Goal: Information Seeking & Learning: Learn about a topic

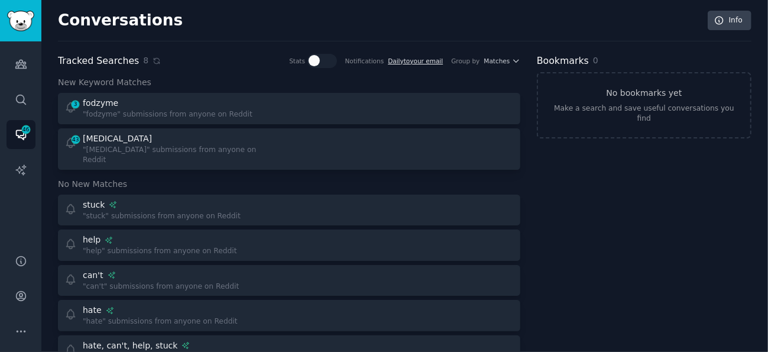
click at [426, 61] on link "Daily to your email" at bounding box center [415, 60] width 55 height 7
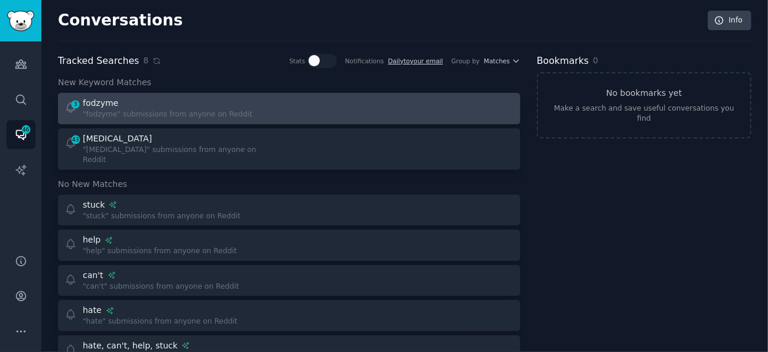
click at [493, 102] on div at bounding box center [405, 108] width 217 height 23
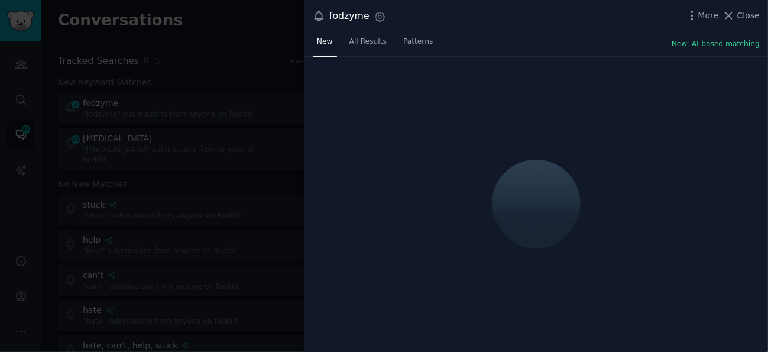
click at [689, 15] on div "fodzyme Settings More Close" at bounding box center [536, 16] width 447 height 16
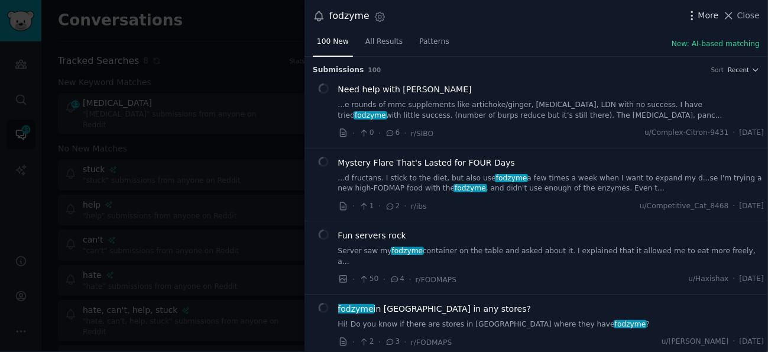
click at [696, 16] on icon "button" at bounding box center [692, 15] width 12 height 12
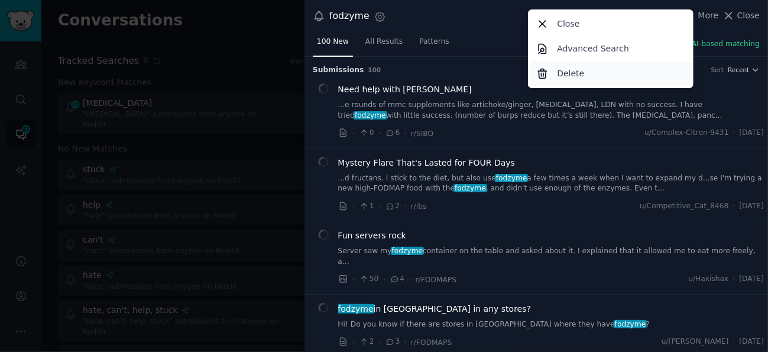
click at [620, 72] on div "Delete" at bounding box center [610, 73] width 161 height 25
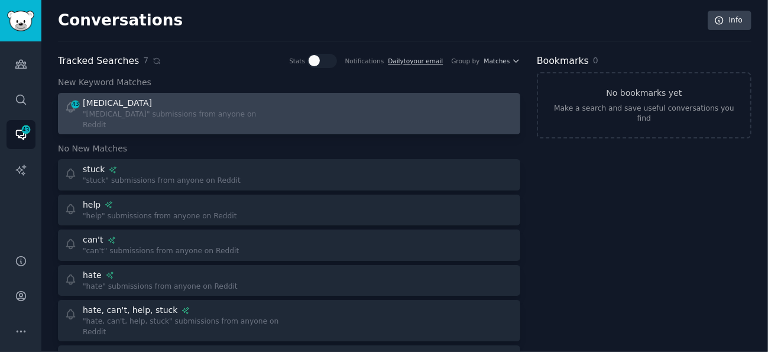
click at [429, 111] on div at bounding box center [405, 113] width 217 height 33
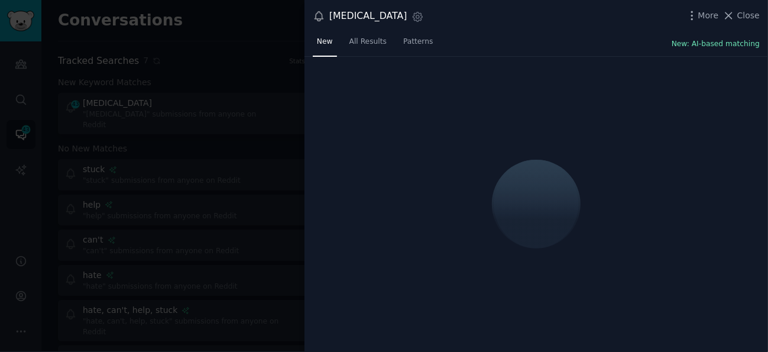
click at [721, 42] on button "New: AI-based matching" at bounding box center [716, 44] width 88 height 11
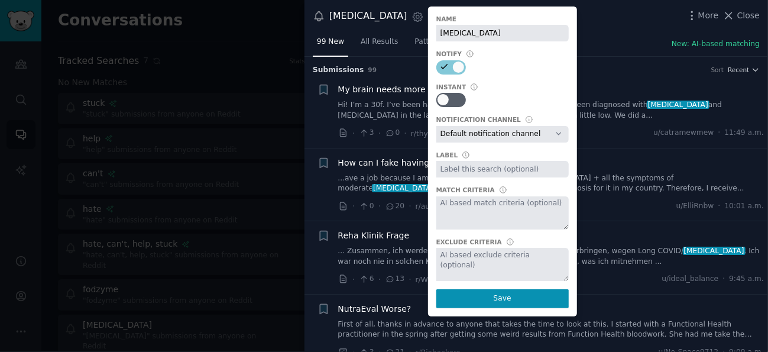
click at [519, 135] on select "Default notification channel Email: default" at bounding box center [502, 134] width 132 height 17
click at [522, 101] on div at bounding box center [502, 100] width 132 height 14
click at [459, 100] on div at bounding box center [456, 100] width 6 height 11
checkbox input "true"
click at [386, 118] on link "Hi! I’m a 30f. I’ve been having a lot of health problems, and I’ve been diagnos…" at bounding box center [551, 110] width 426 height 21
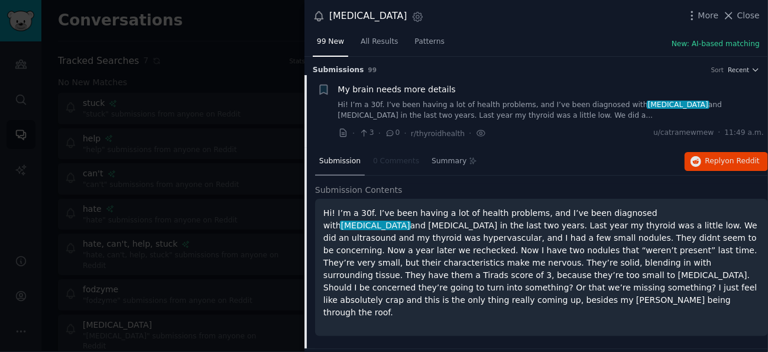
scroll to position [18, 0]
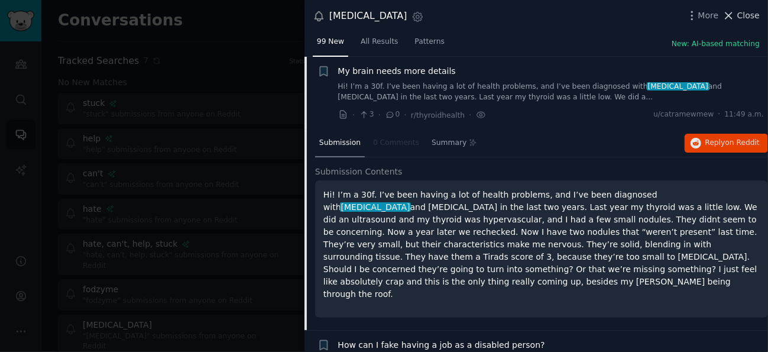
click at [744, 11] on span "Close" at bounding box center [748, 15] width 22 height 12
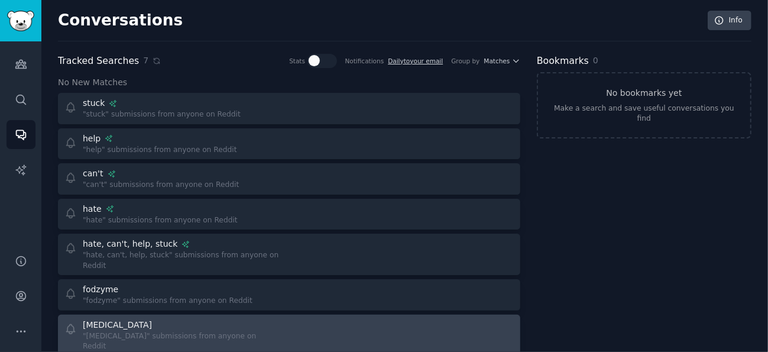
scroll to position [50, 0]
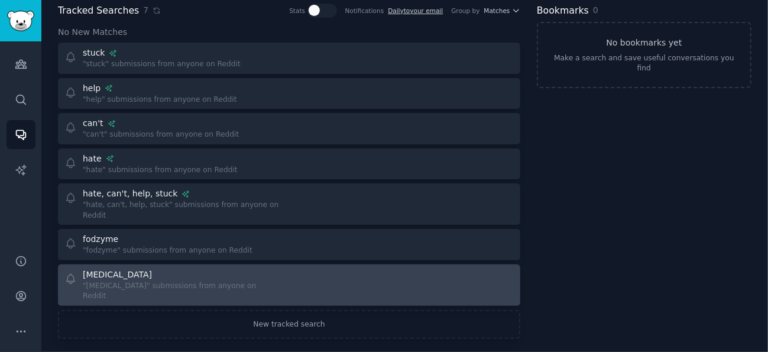
click at [351, 272] on div at bounding box center [405, 284] width 217 height 33
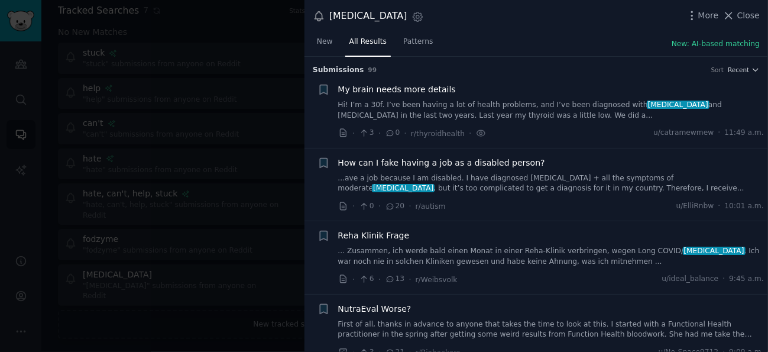
click at [247, 245] on div at bounding box center [384, 176] width 768 height 352
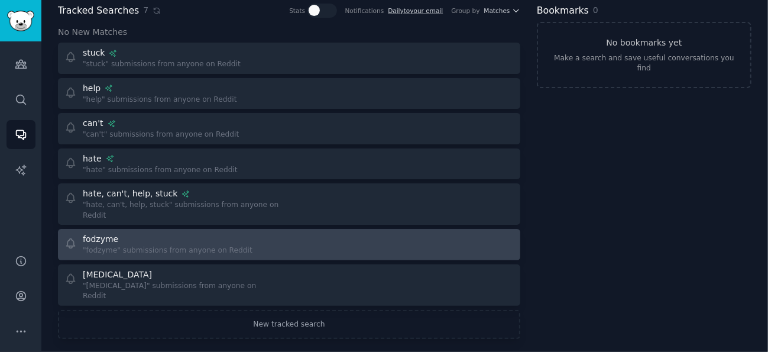
click at [177, 233] on div "fodzyme" at bounding box center [168, 239] width 170 height 12
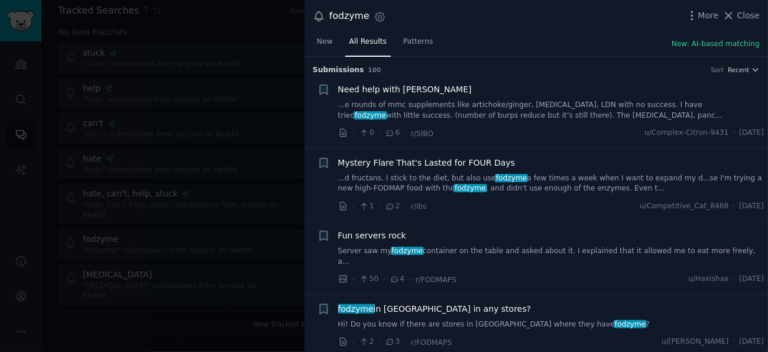
click at [276, 182] on div at bounding box center [384, 176] width 768 height 352
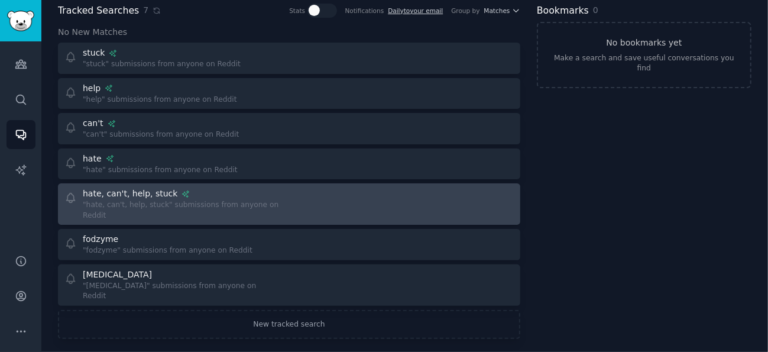
click at [146, 193] on div "hate, can't, help, stuck" at bounding box center [130, 193] width 95 height 12
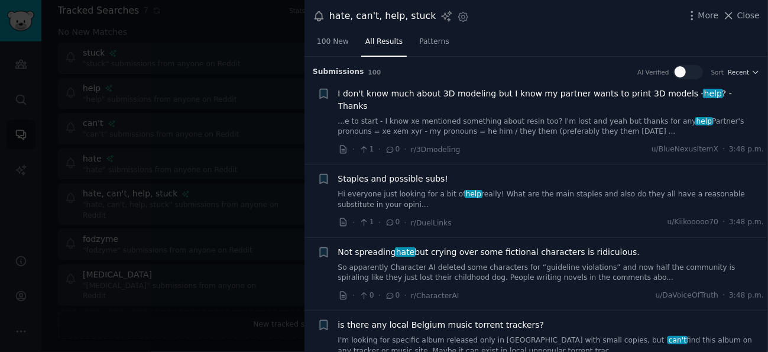
click at [590, 116] on link "...e to start - I know xe mentioned something about resin too? I'm lost and yea…" at bounding box center [551, 126] width 426 height 21
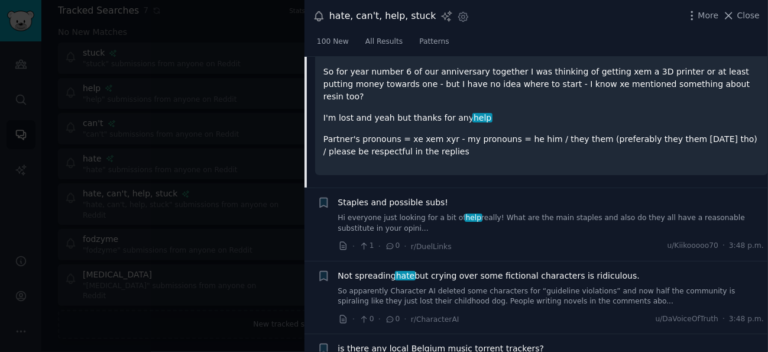
scroll to position [22, 0]
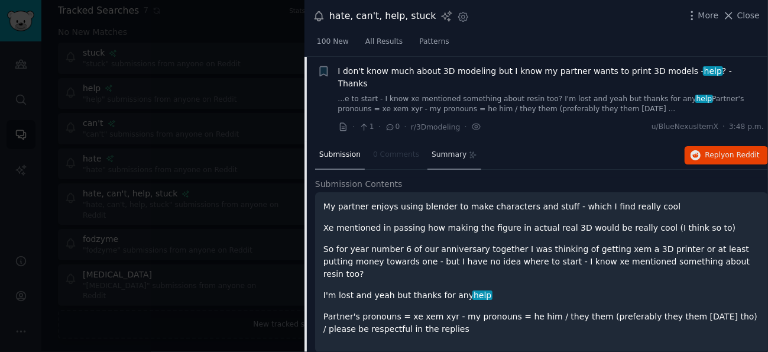
click at [439, 150] on span "Summary" at bounding box center [449, 155] width 35 height 11
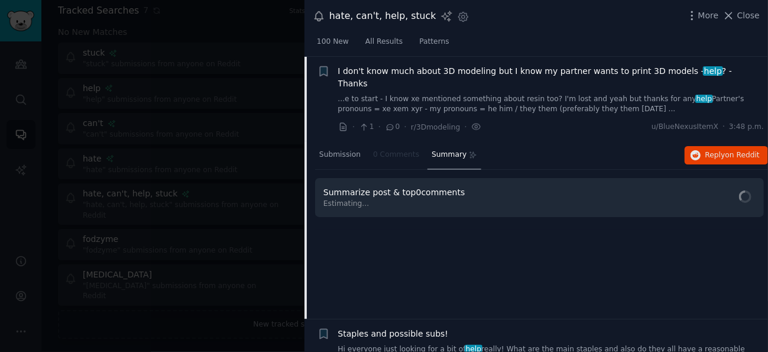
click at [441, 150] on span "Summary" at bounding box center [449, 155] width 35 height 11
click at [338, 150] on span "Submission" at bounding box center [339, 155] width 41 height 11
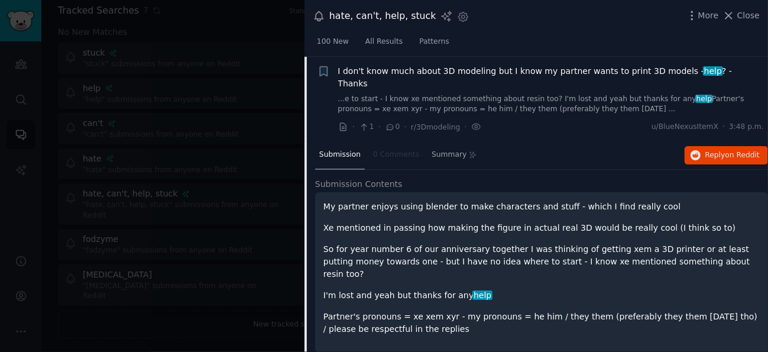
scroll to position [141, 0]
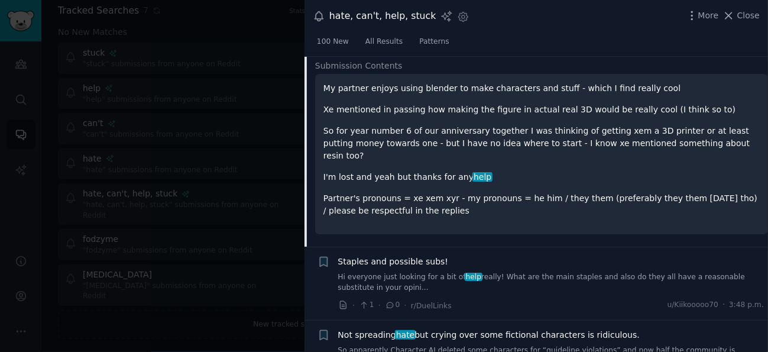
click at [461, 199] on div "My partner enjoys using blender to make characters and stuff - which I find rea…" at bounding box center [541, 154] width 453 height 160
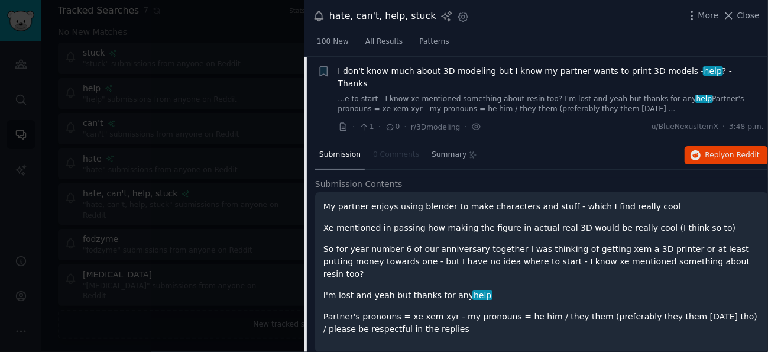
scroll to position [0, 0]
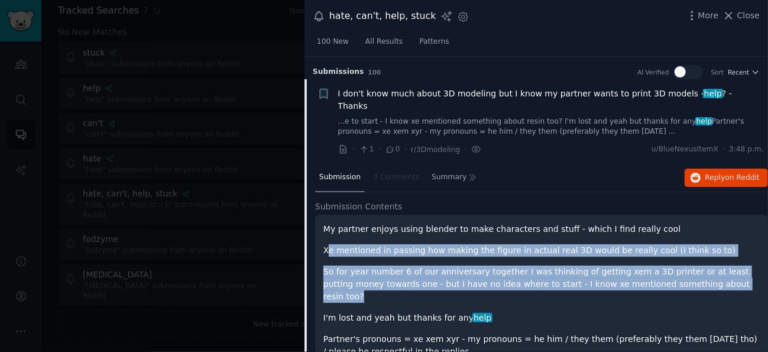
drag, startPoint x: 328, startPoint y: 234, endPoint x: 686, endPoint y: 273, distance: 359.9
click at [686, 273] on div "My partner enjoys using blender to make characters and stuff - which I find rea…" at bounding box center [541, 290] width 436 height 135
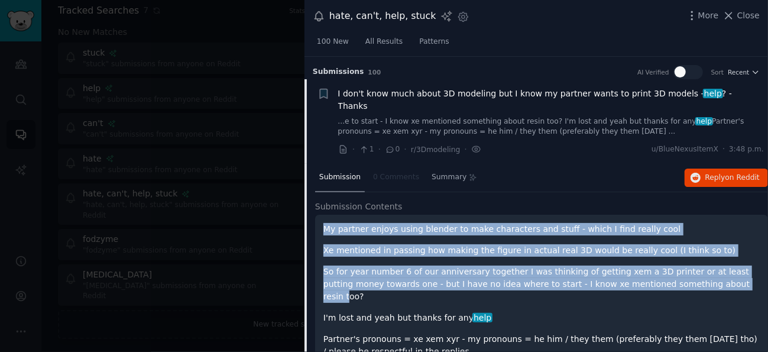
drag, startPoint x: 325, startPoint y: 216, endPoint x: 667, endPoint y: 266, distance: 345.4
click at [667, 266] on div "My partner enjoys using blender to make characters and stuff - which I find rea…" at bounding box center [541, 290] width 436 height 135
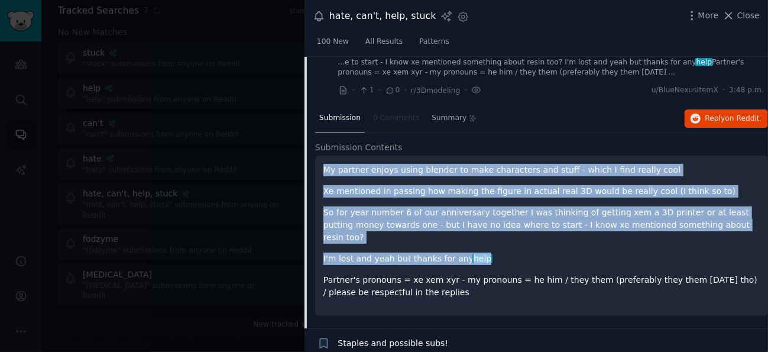
click at [502, 252] on p "I'm lost and yeah but thanks for any help" at bounding box center [541, 258] width 436 height 12
copy div "My partner enjoys using blender to make characters and stuff - which I find rea…"
